Goal: Transaction & Acquisition: Purchase product/service

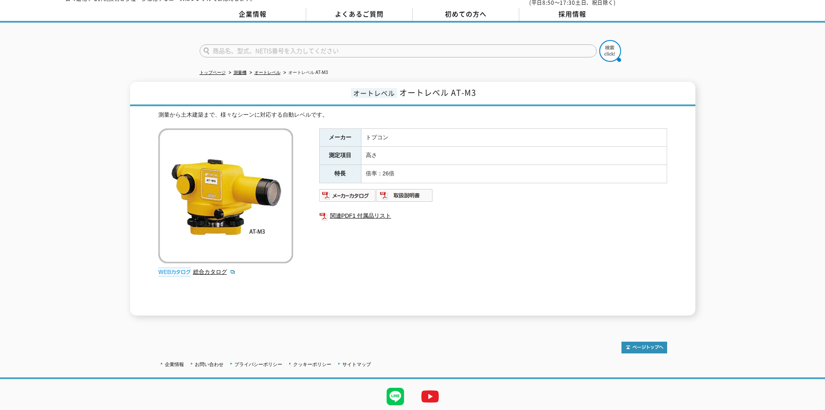
scroll to position [44, 0]
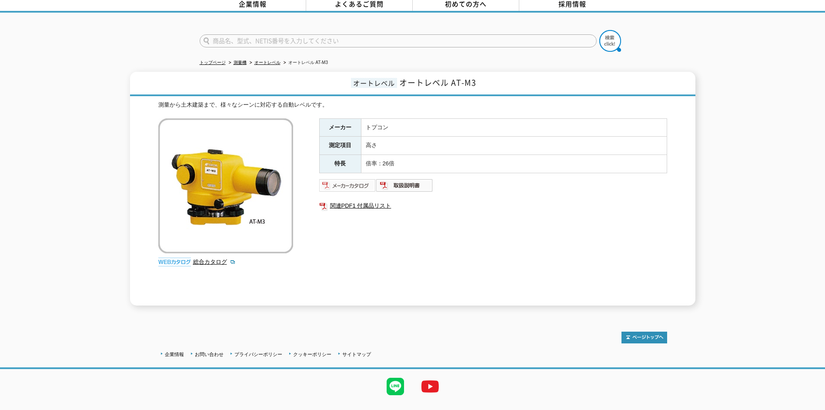
click at [341, 179] on img at bounding box center [347, 185] width 57 height 14
click at [452, 217] on div "メーカー トプコン 測定項目 高さ 特長 倍率：26倍 関連PDF1 付属品リスト" at bounding box center [493, 211] width 348 height 187
click at [415, 181] on img at bounding box center [404, 185] width 57 height 14
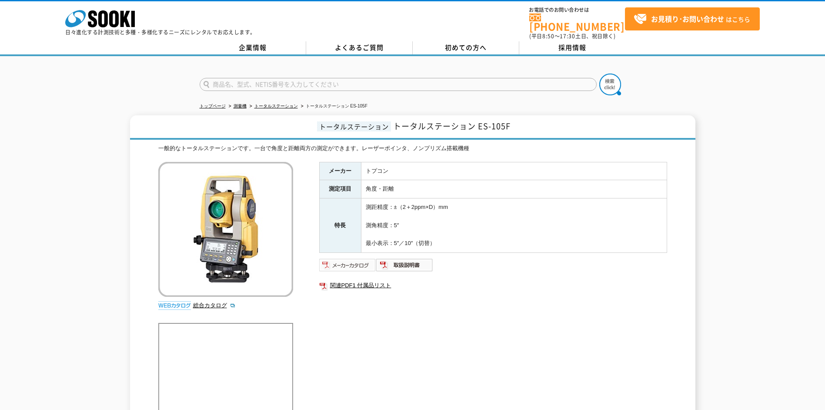
click at [343, 259] on img at bounding box center [347, 265] width 57 height 14
